Goal: Transaction & Acquisition: Purchase product/service

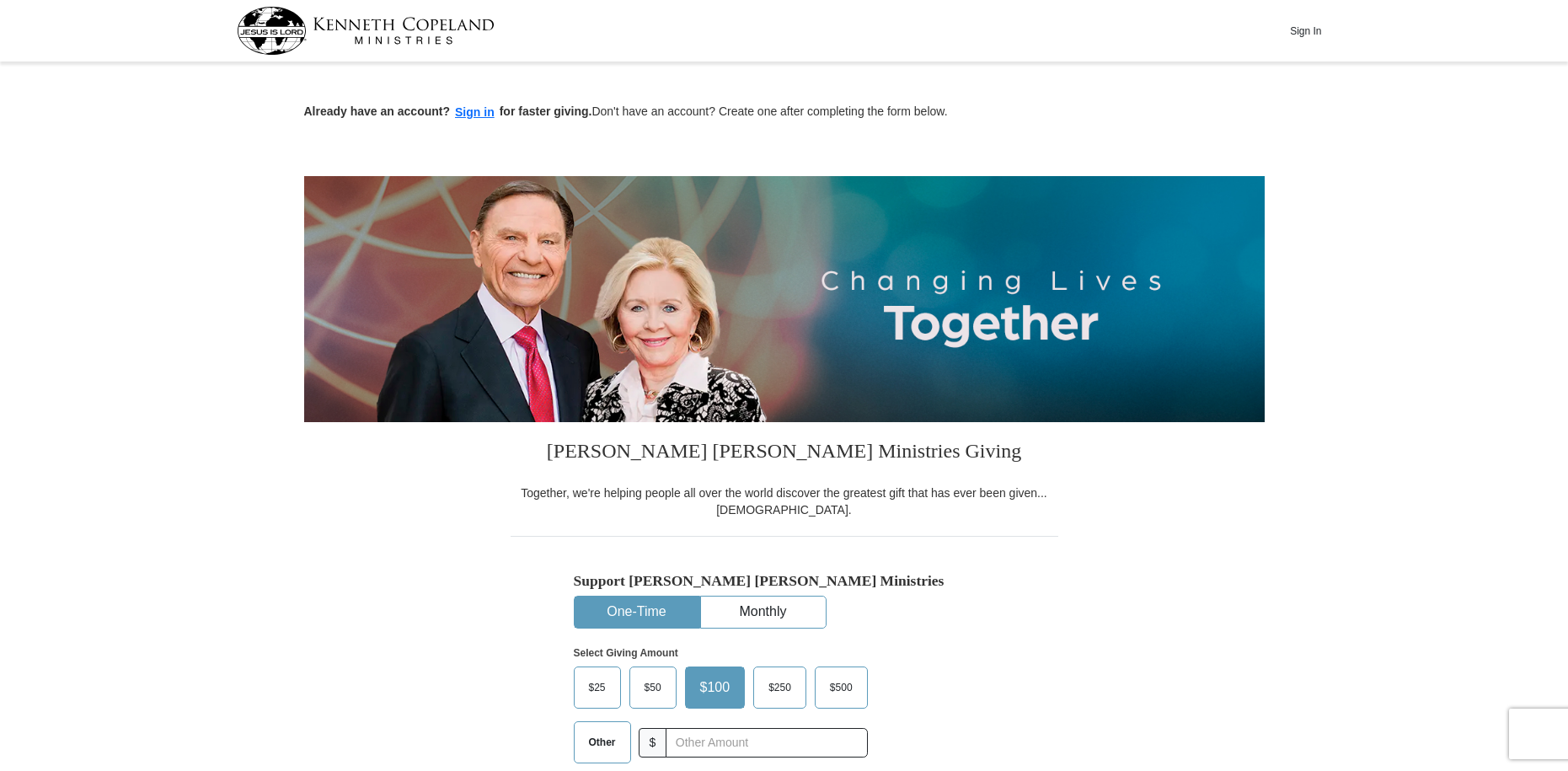
click at [632, 610] on button "One-Time" at bounding box center [637, 611] width 125 height 31
click at [690, 741] on input "text" at bounding box center [765, 743] width 187 height 30
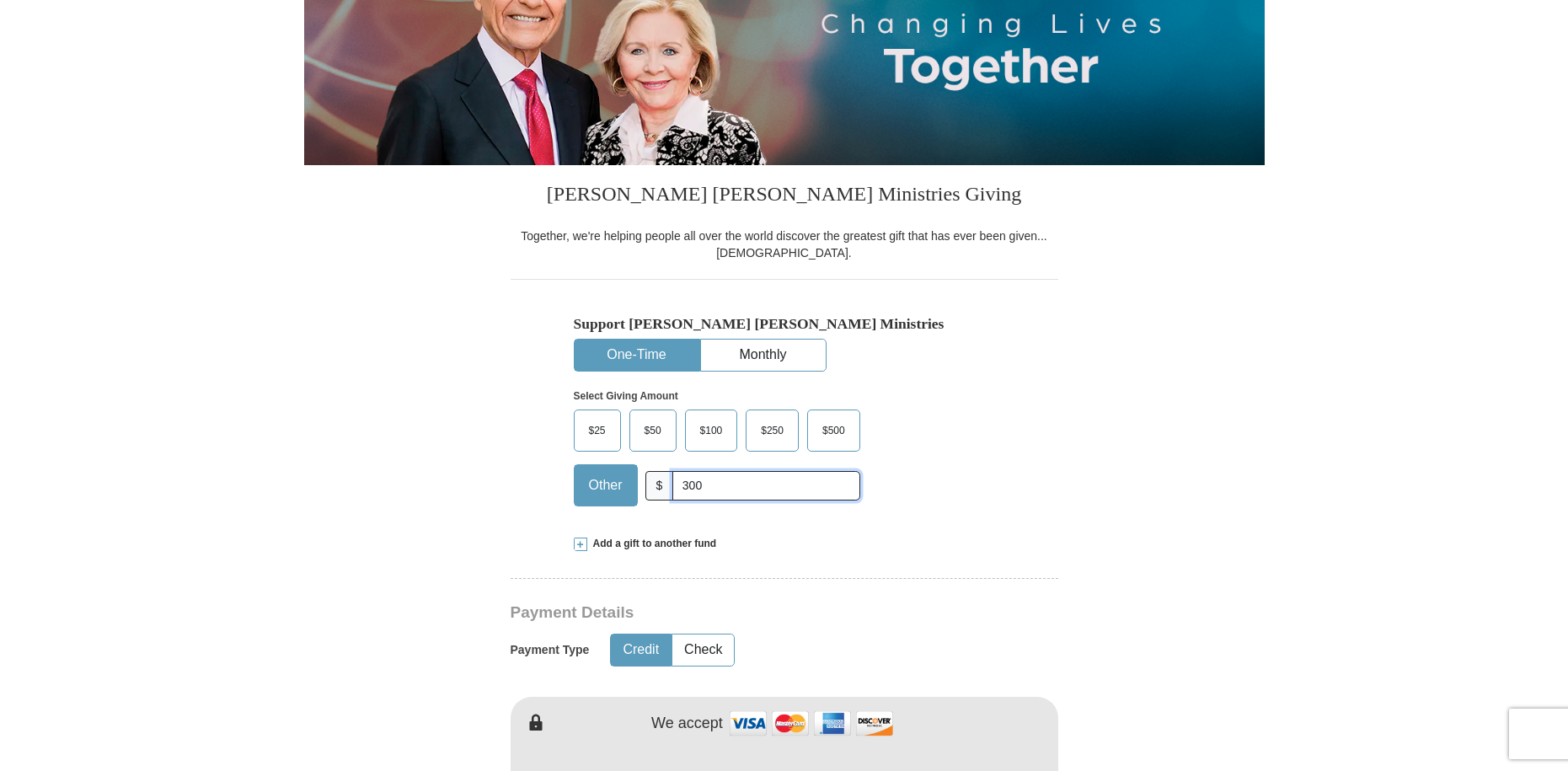
scroll to position [337, 0]
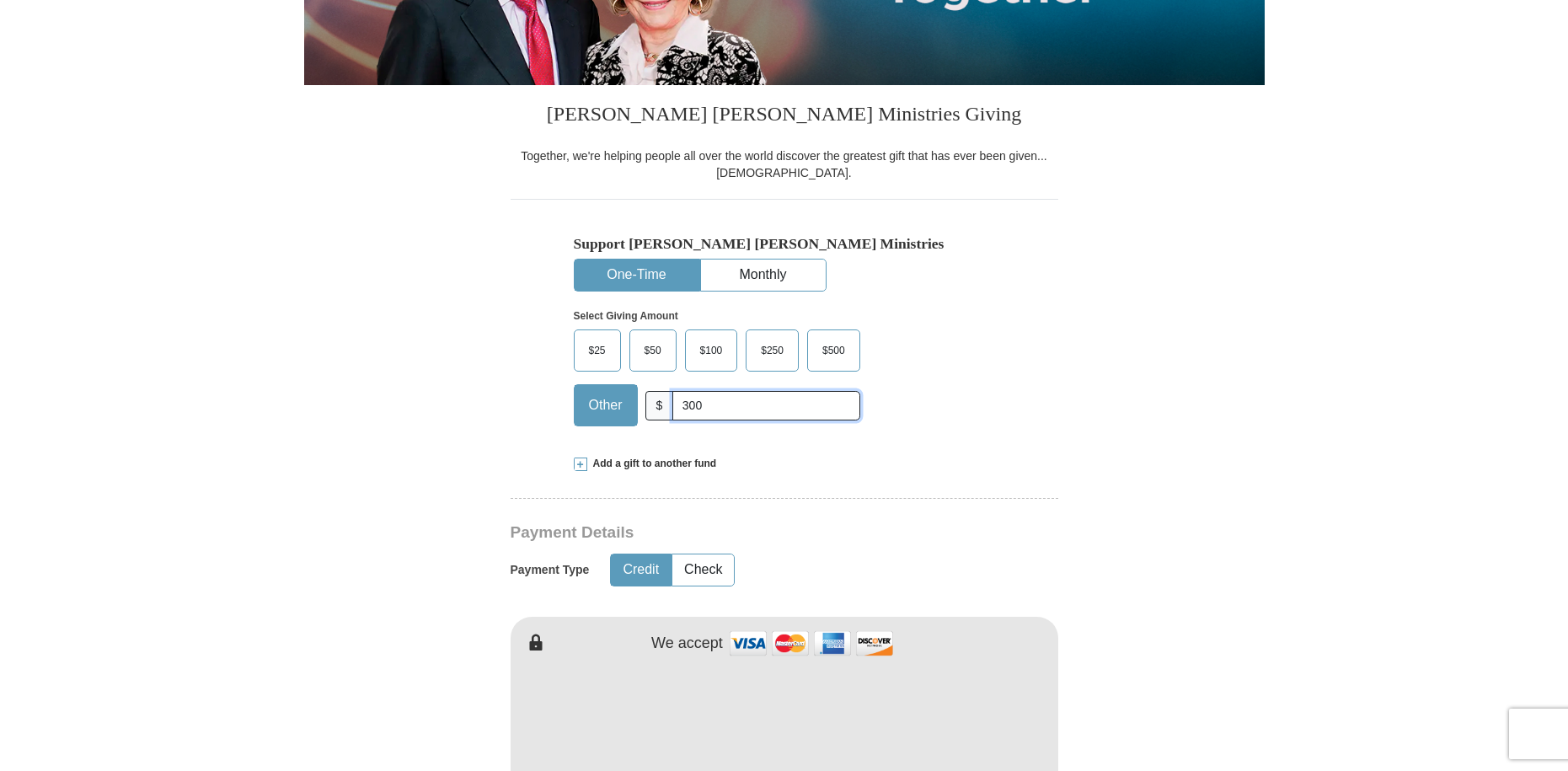
type input "300"
click at [651, 569] on button "Credit" at bounding box center [641, 569] width 60 height 31
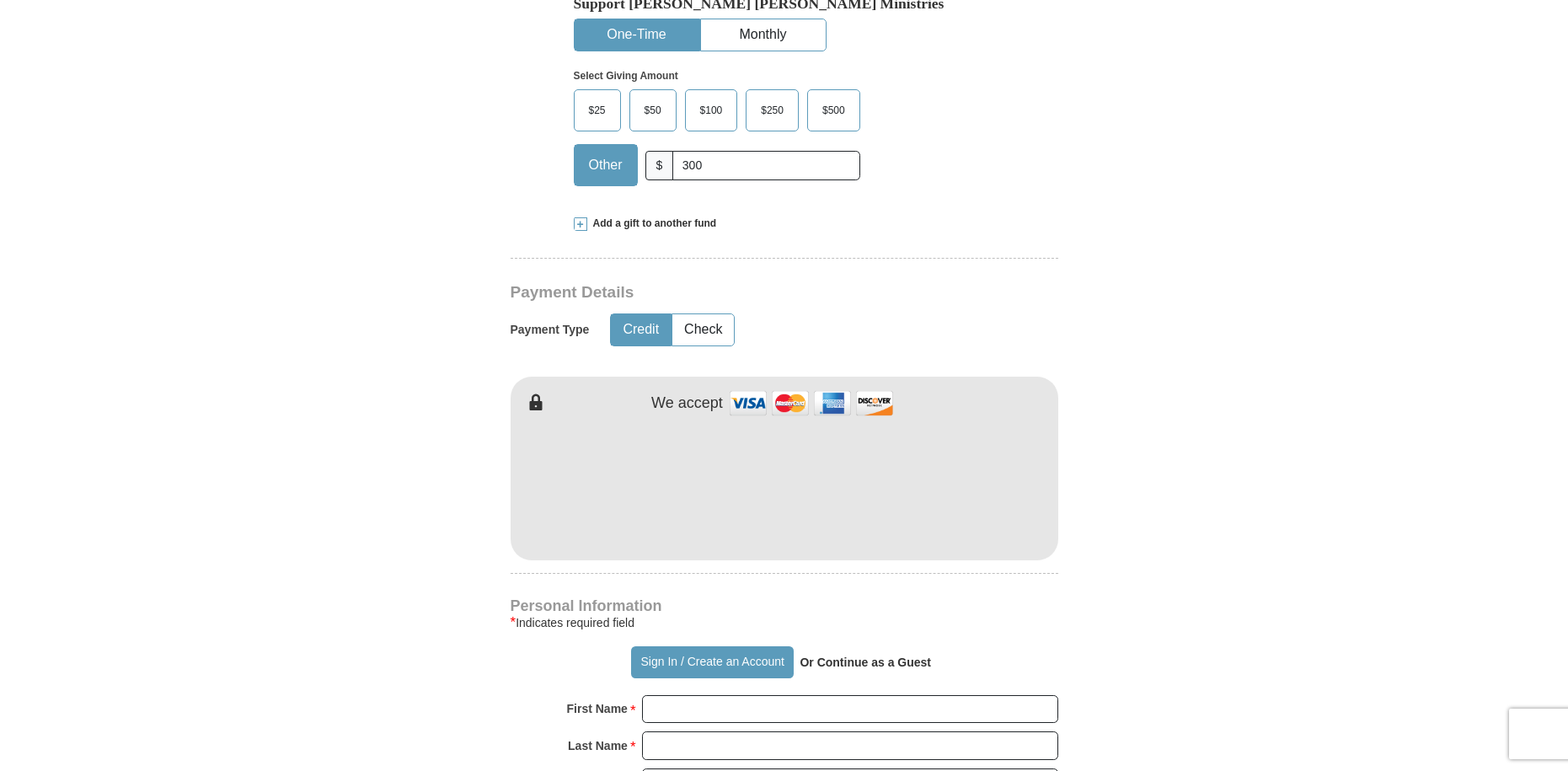
scroll to position [590, 0]
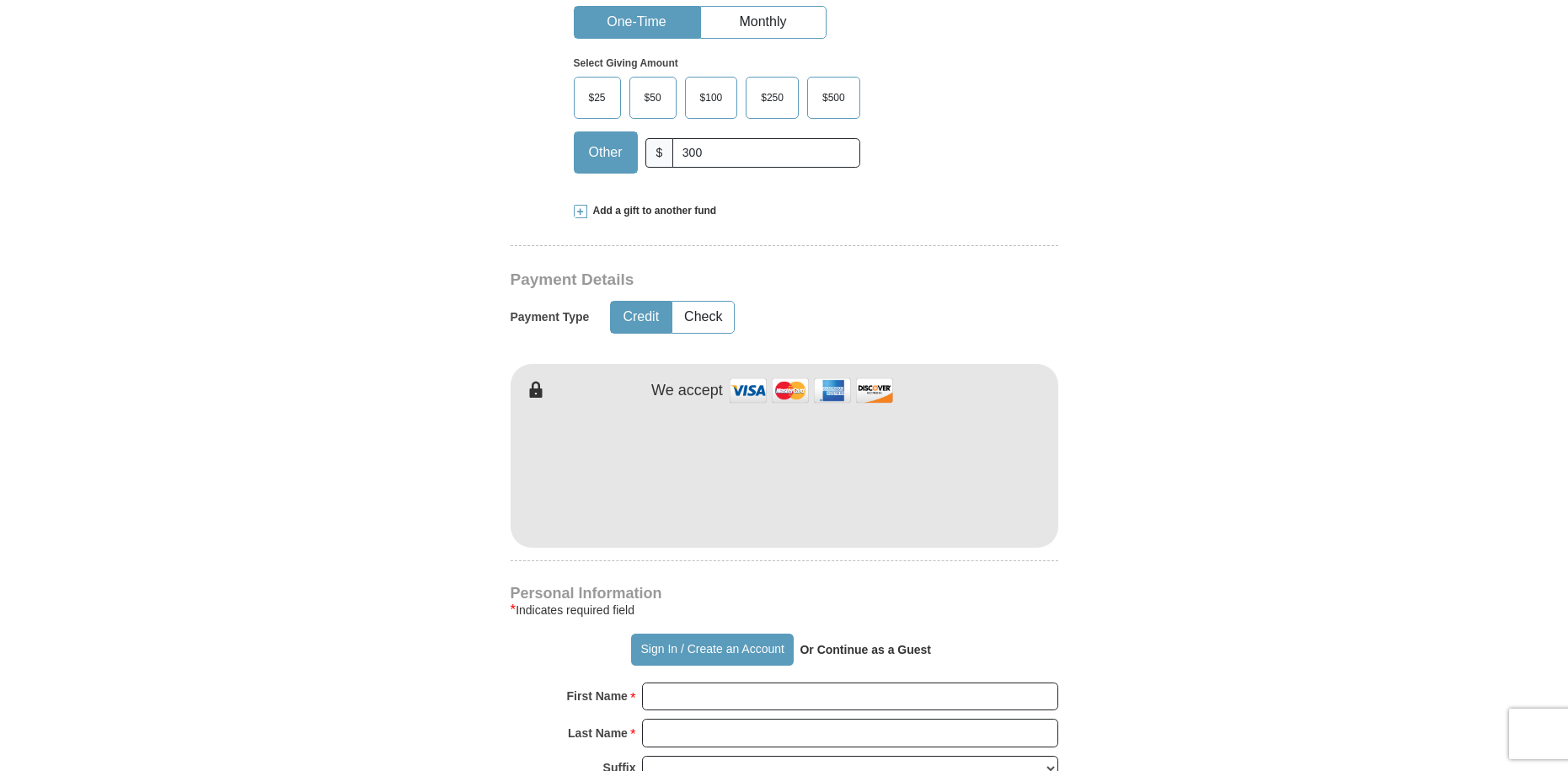
click at [744, 390] on img at bounding box center [811, 390] width 169 height 36
click at [663, 698] on input "First Name *" at bounding box center [850, 696] width 416 height 29
type input "[PERSON_NAME]"
type input "12chalybeateroad"
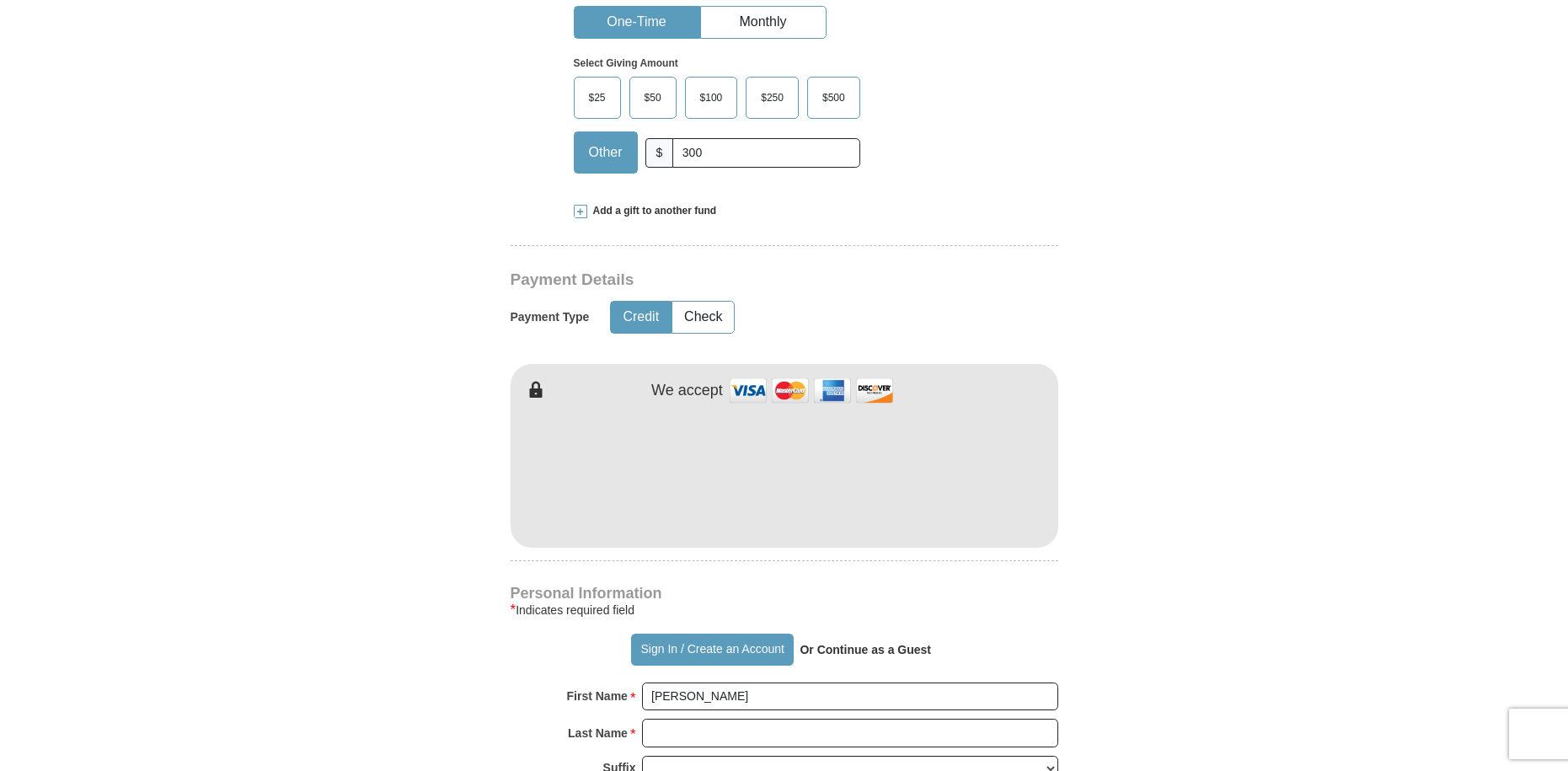
type input "fuquayvarina"
type input "27526"
type input "HARRIETTESTEPHE"
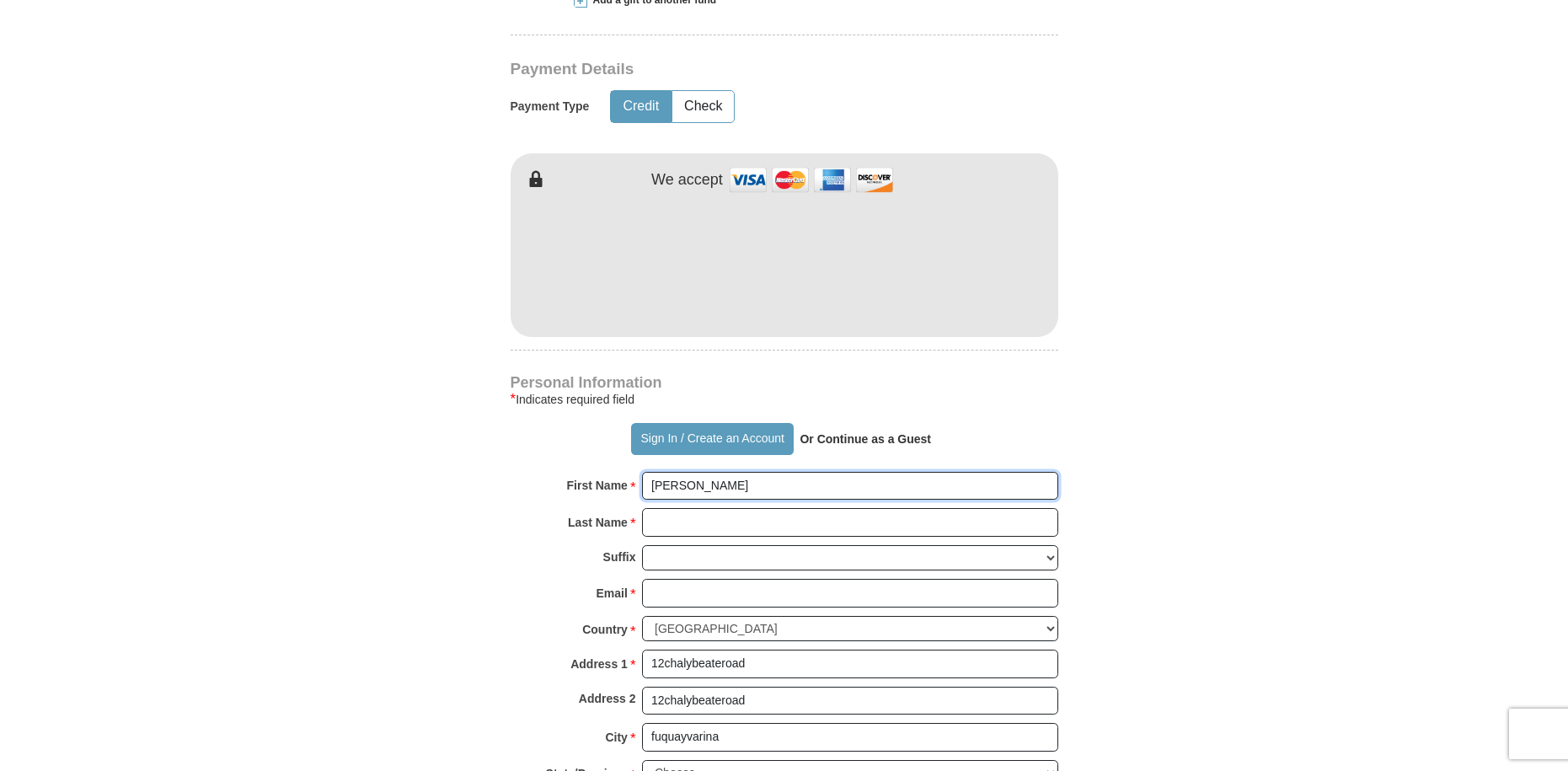
scroll to position [843, 0]
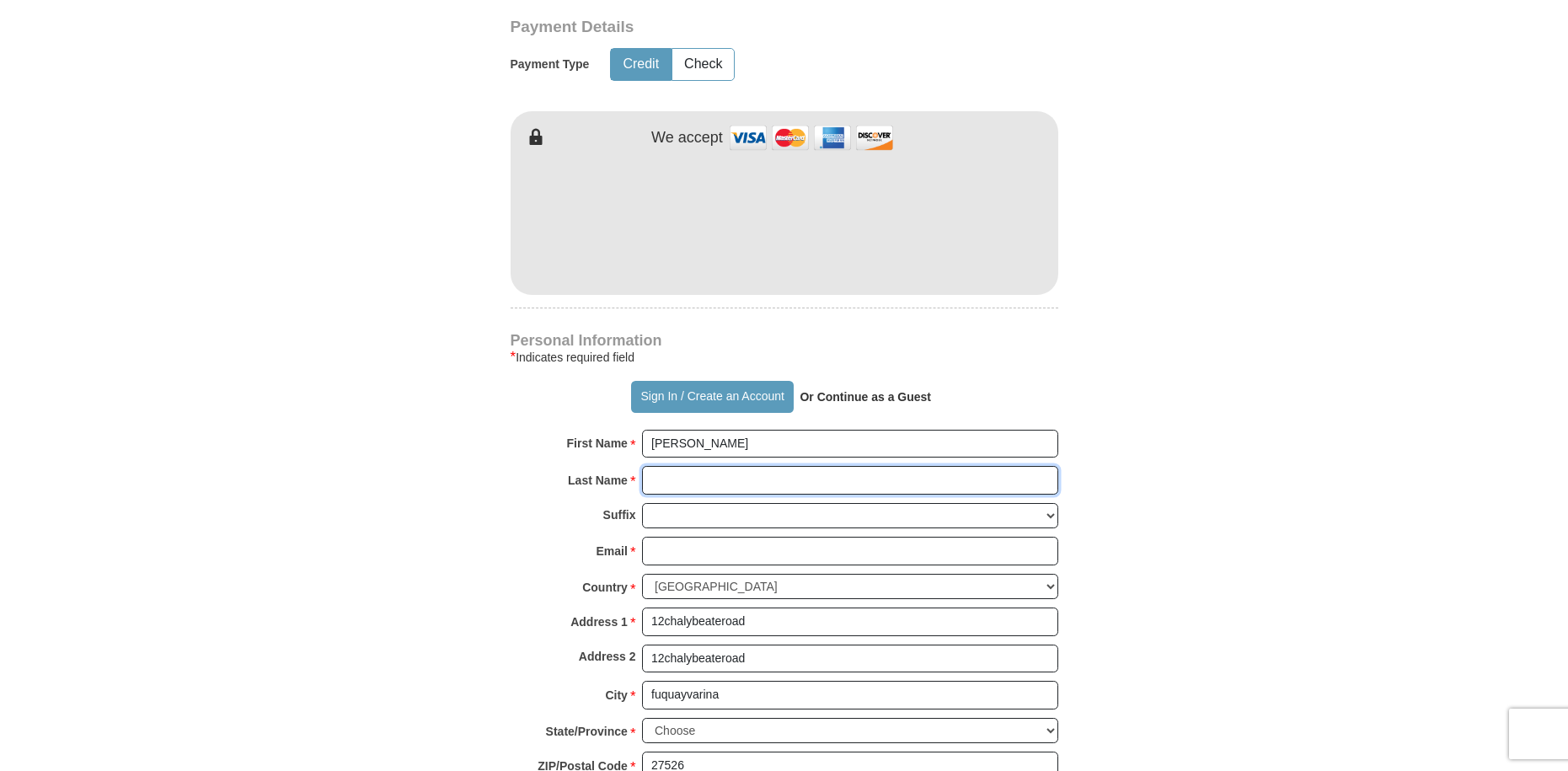
click at [708, 482] on input "Last Name *" at bounding box center [850, 480] width 416 height 29
type input "[PERSON_NAME]"
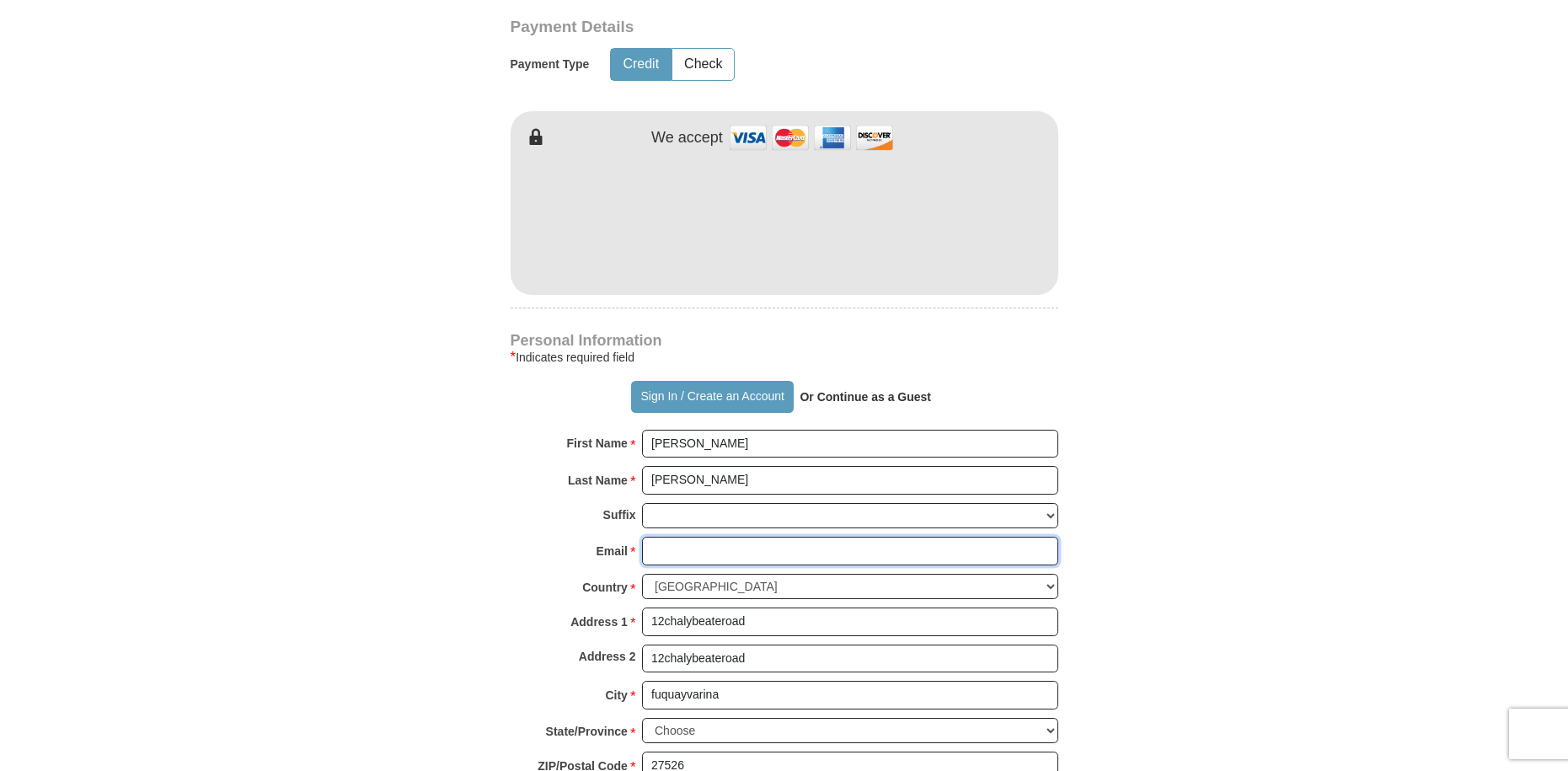
type input "[EMAIL_ADDRESS][DOMAIN_NAME]"
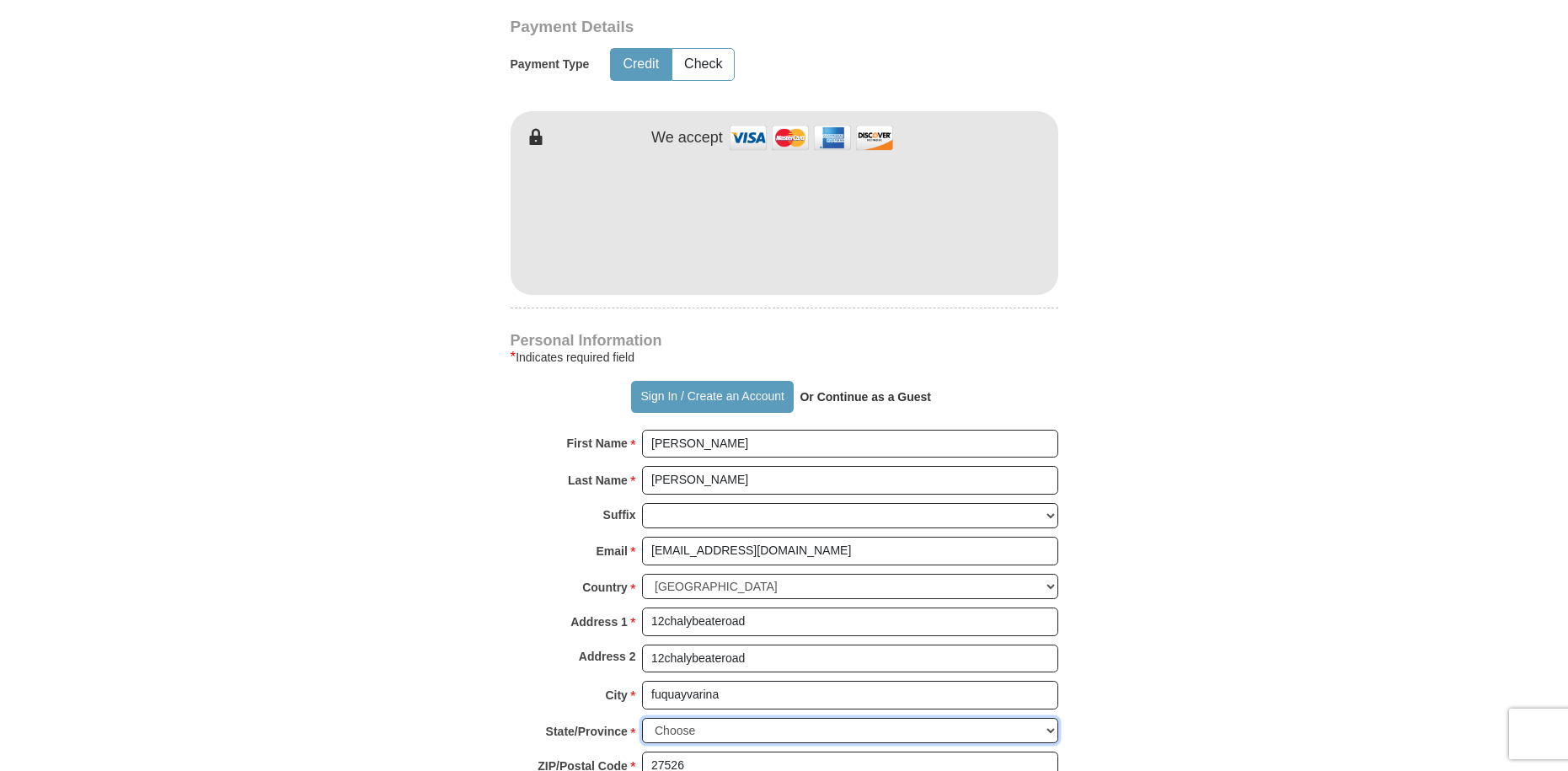
select select "NC"
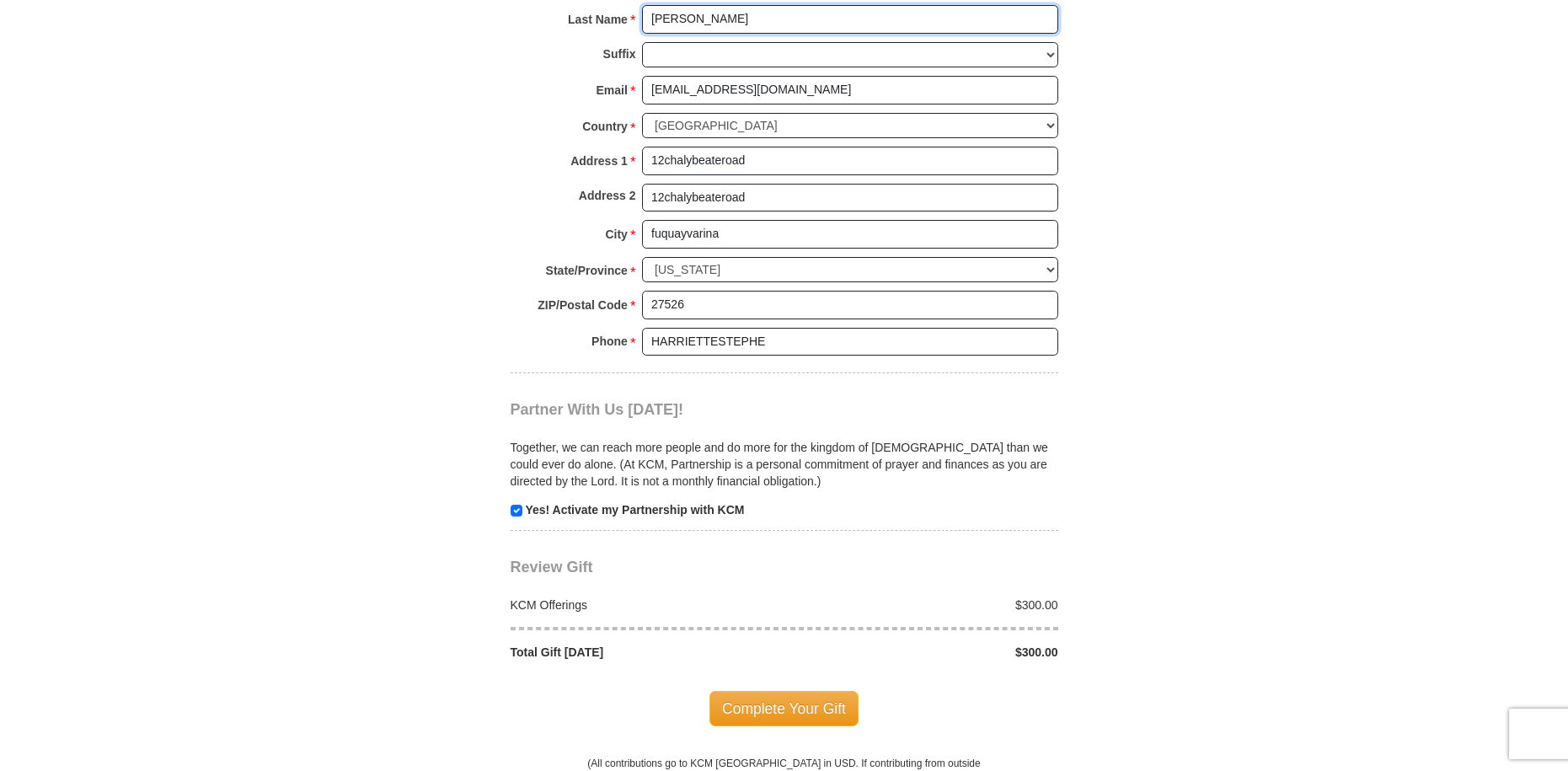
scroll to position [1433, 0]
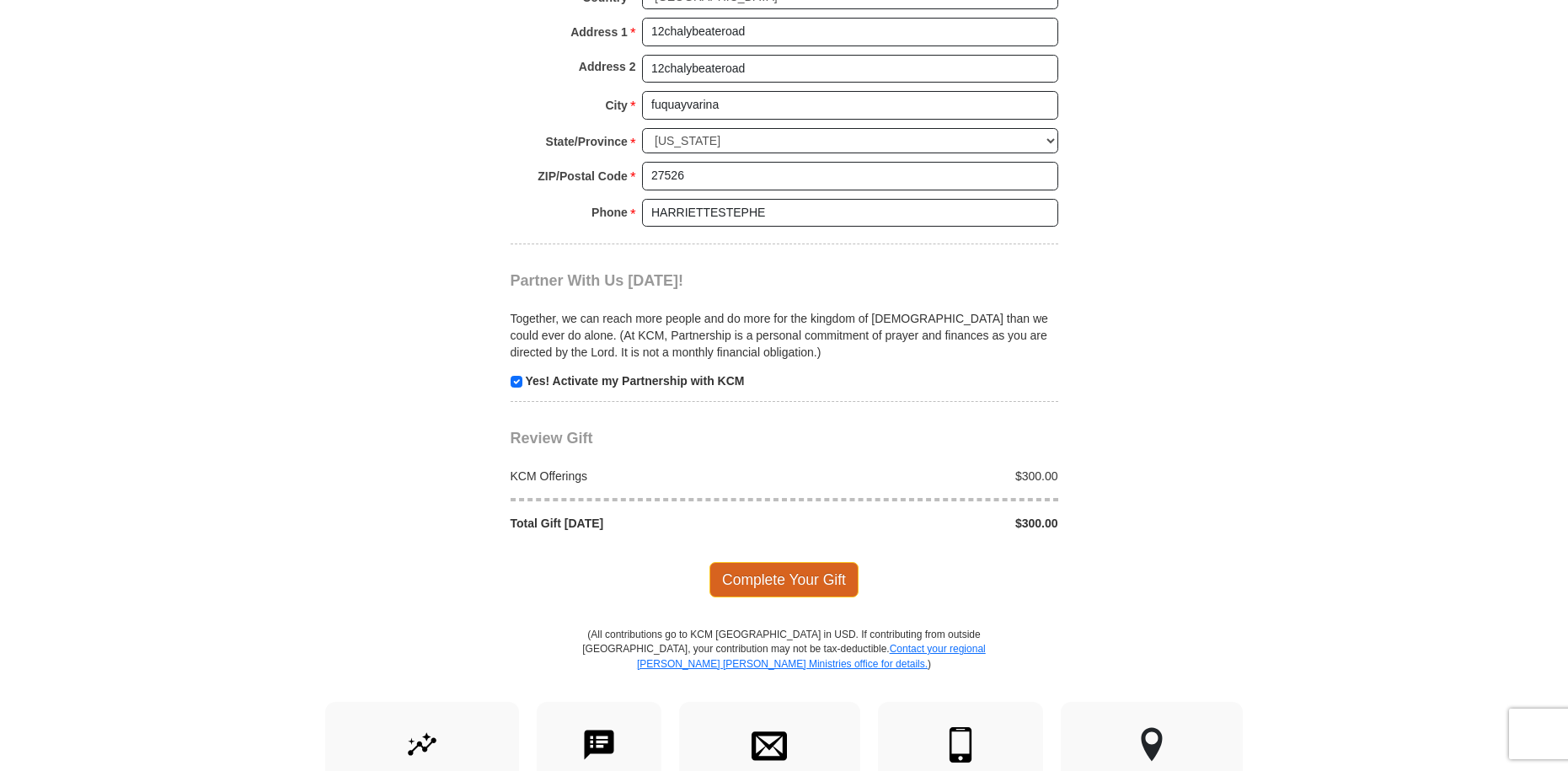
click at [803, 582] on span "Complete Your Gift" at bounding box center [784, 580] width 149 height 35
